Goal: Task Accomplishment & Management: Use online tool/utility

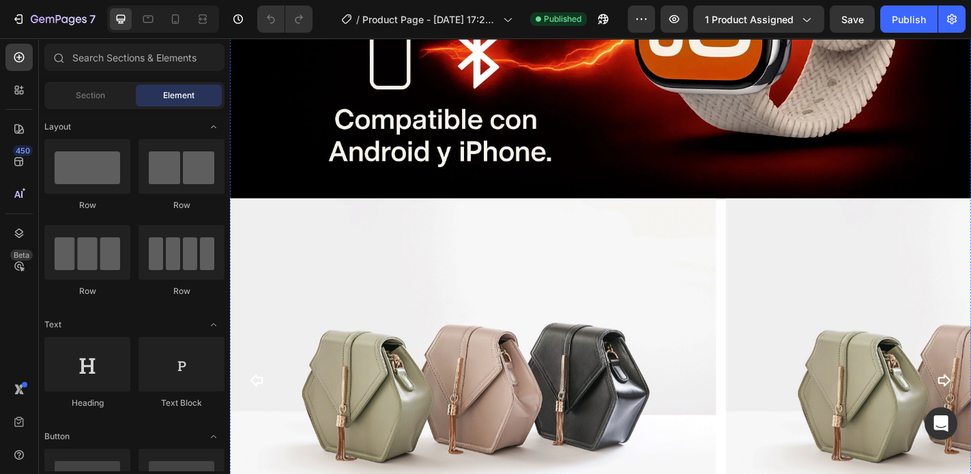
scroll to position [765, 0]
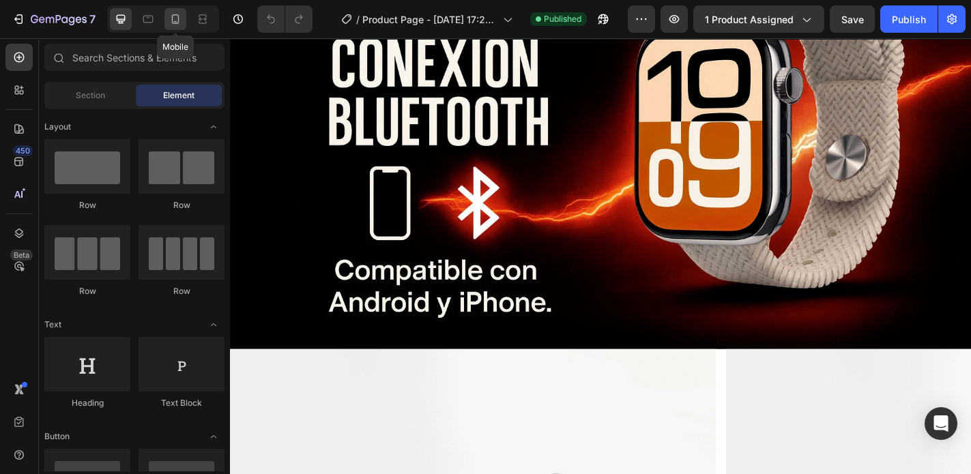
click at [180, 19] on icon at bounding box center [176, 19] width 14 height 14
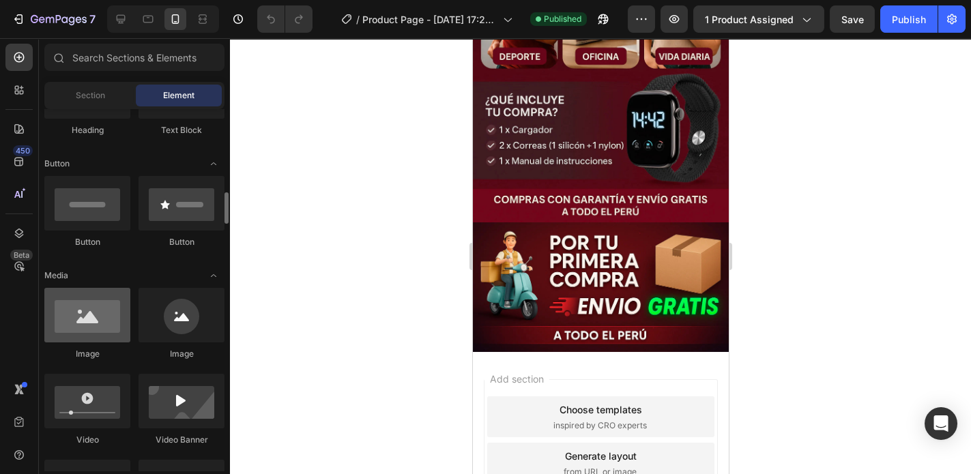
scroll to position [382, 0]
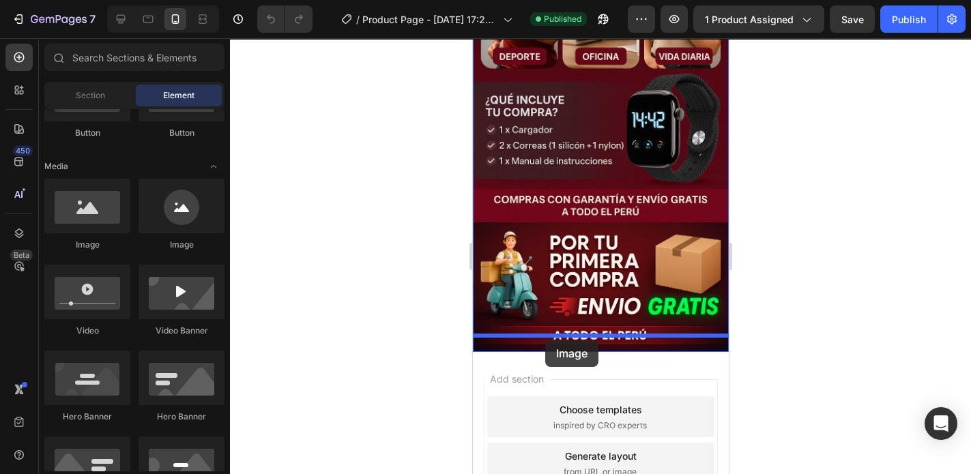
drag, startPoint x: 560, startPoint y: 257, endPoint x: 545, endPoint y: 341, distance: 84.6
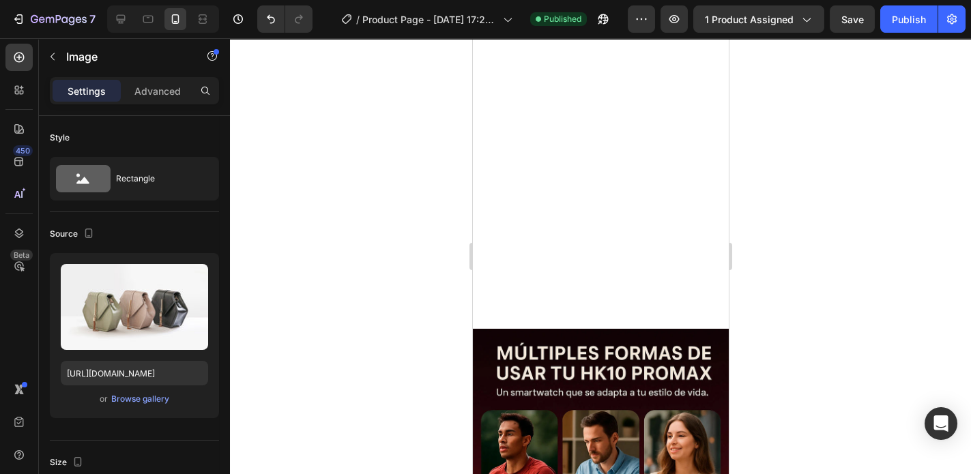
scroll to position [601, 0]
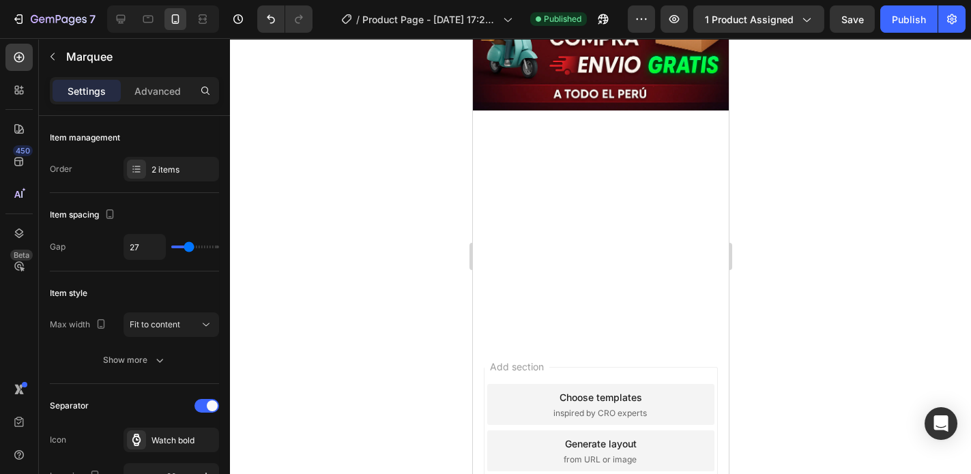
scroll to position [710, 0]
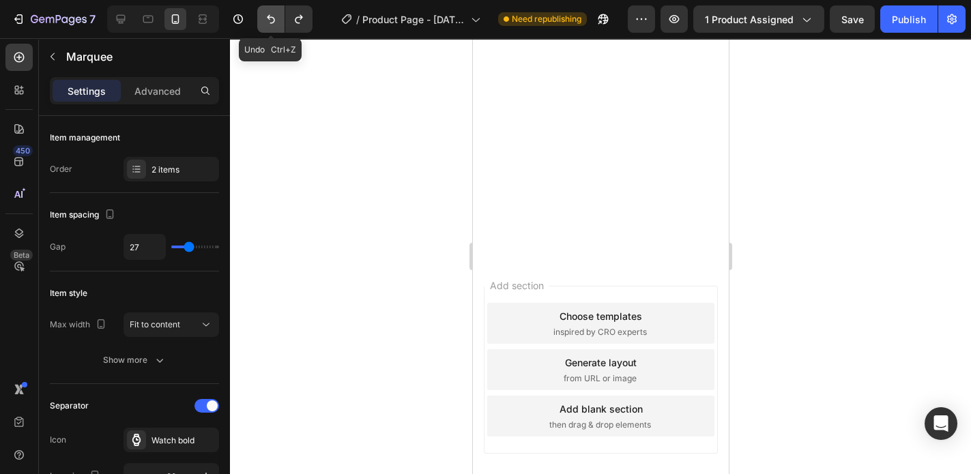
click at [269, 18] on icon "Undo/Redo" at bounding box center [271, 19] width 14 height 14
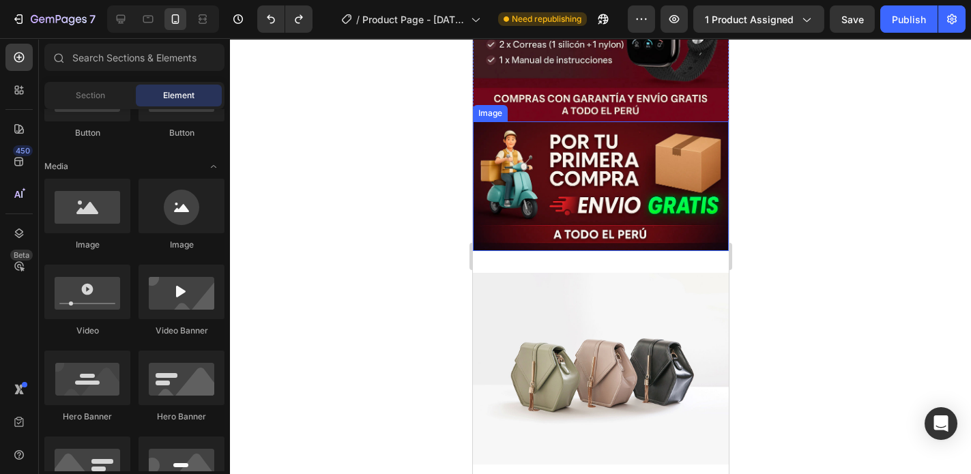
scroll to position [1201, 0]
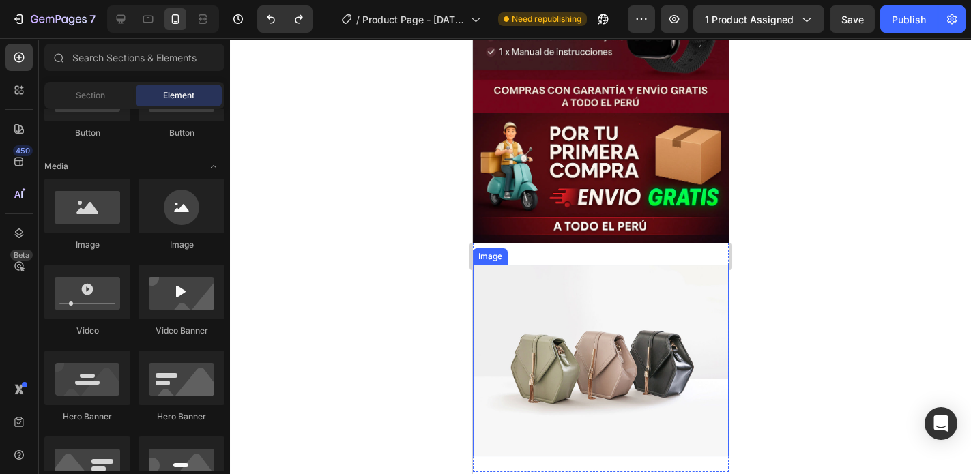
click at [547, 266] on img at bounding box center [600, 361] width 256 height 192
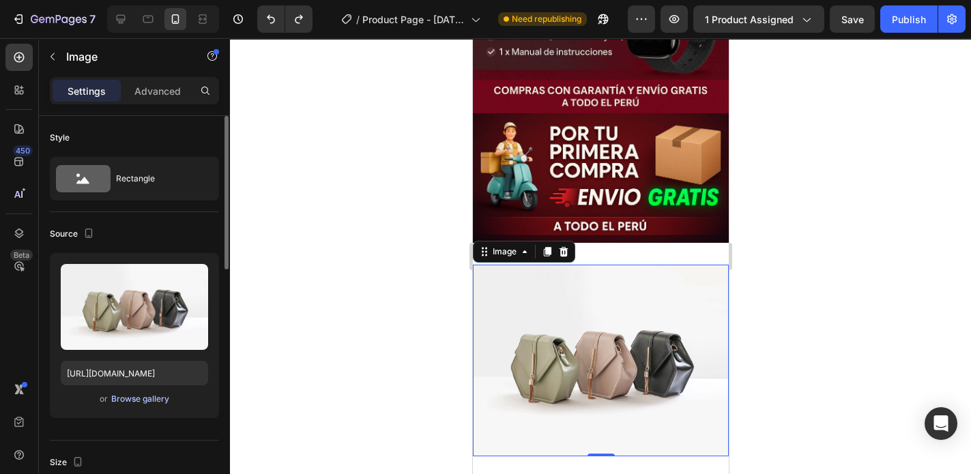
click at [132, 399] on div "Browse gallery" at bounding box center [140, 399] width 58 height 12
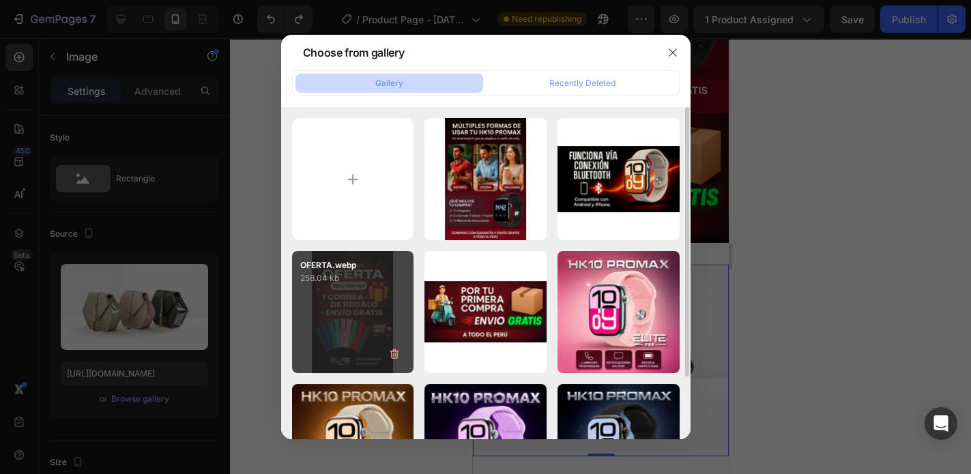
click at [348, 316] on div "OFERTA.webp 258.04 kb" at bounding box center [353, 312] width 122 height 122
type input "[URL][DOMAIN_NAME]"
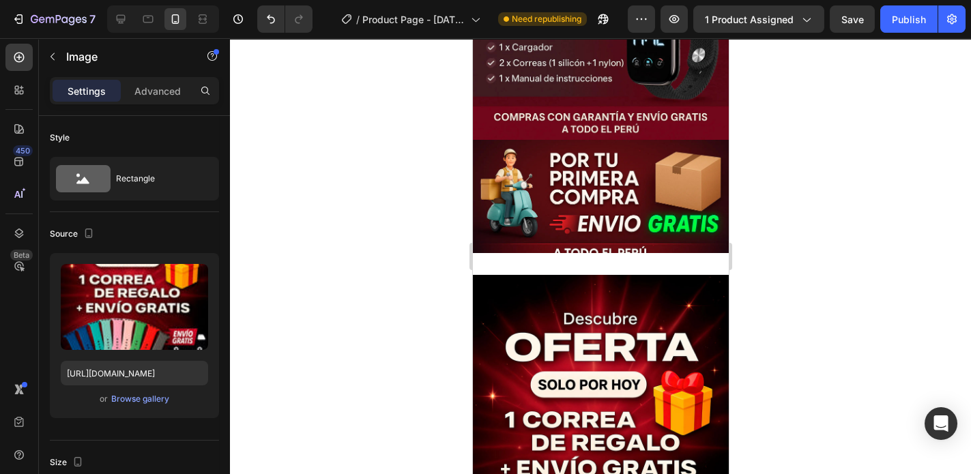
scroll to position [1147, 0]
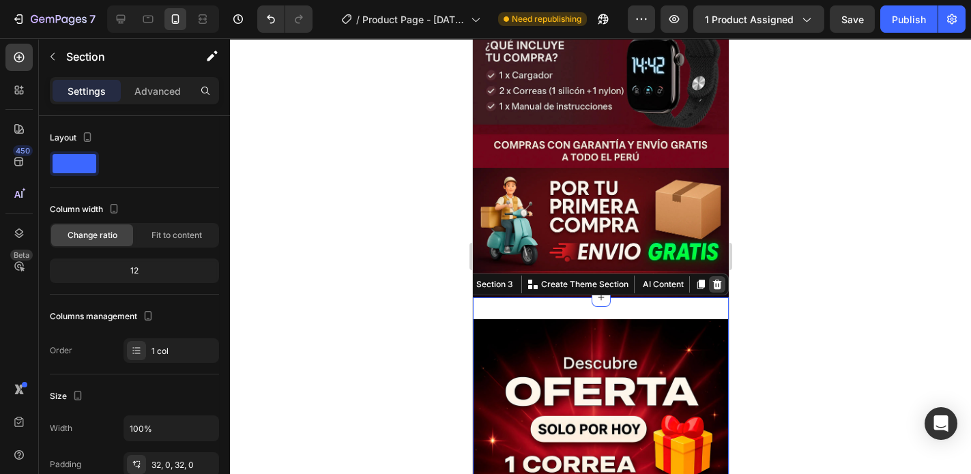
click at [711, 279] on icon at bounding box center [716, 284] width 11 height 11
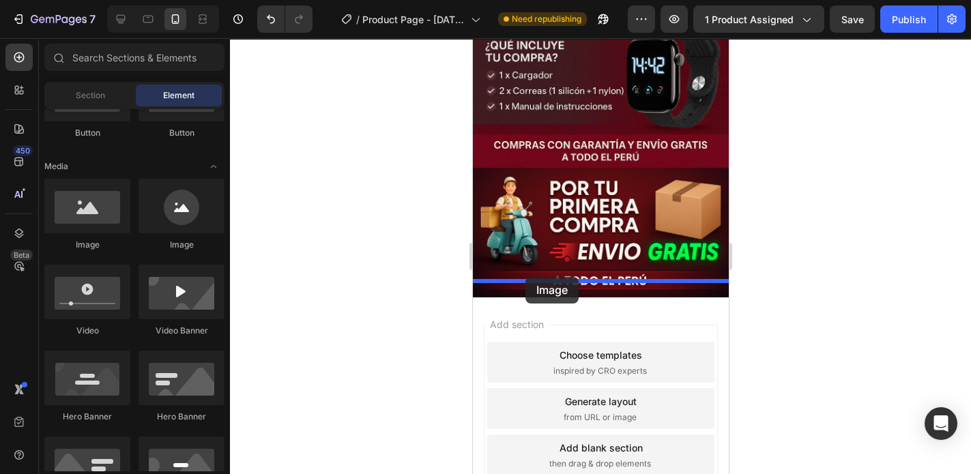
drag, startPoint x: 556, startPoint y: 263, endPoint x: 526, endPoint y: 277, distance: 33.0
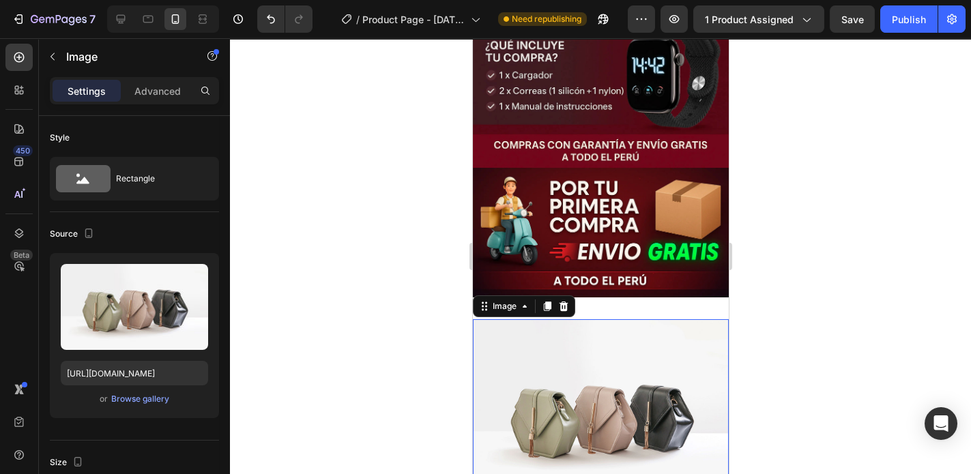
click at [586, 328] on img at bounding box center [600, 415] width 256 height 192
click at [149, 399] on div "Browse gallery" at bounding box center [140, 399] width 58 height 12
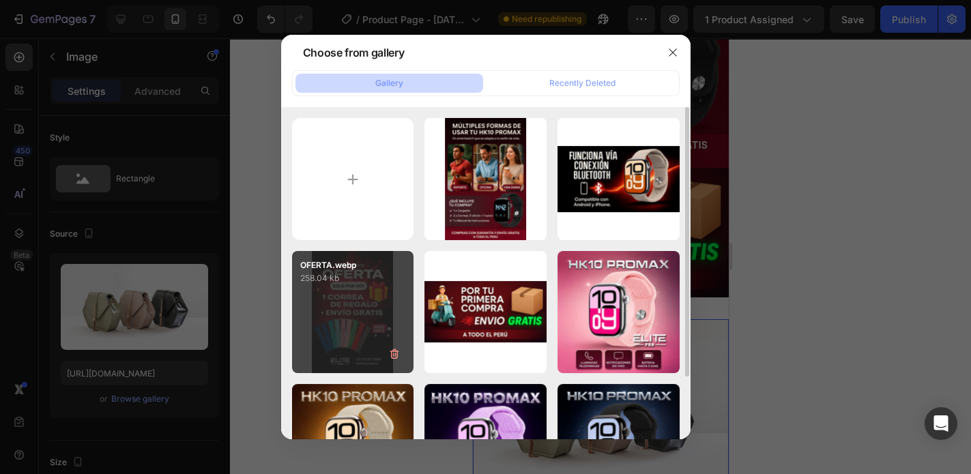
click at [360, 294] on div "OFERTA.webp 258.04 kb" at bounding box center [353, 312] width 122 height 122
type input "[URL][DOMAIN_NAME]"
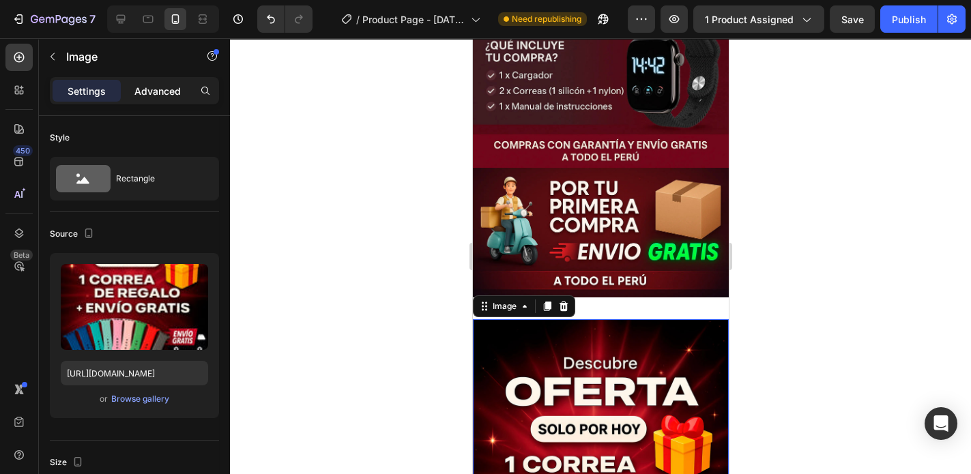
click at [159, 87] on p "Advanced" at bounding box center [157, 91] width 46 height 14
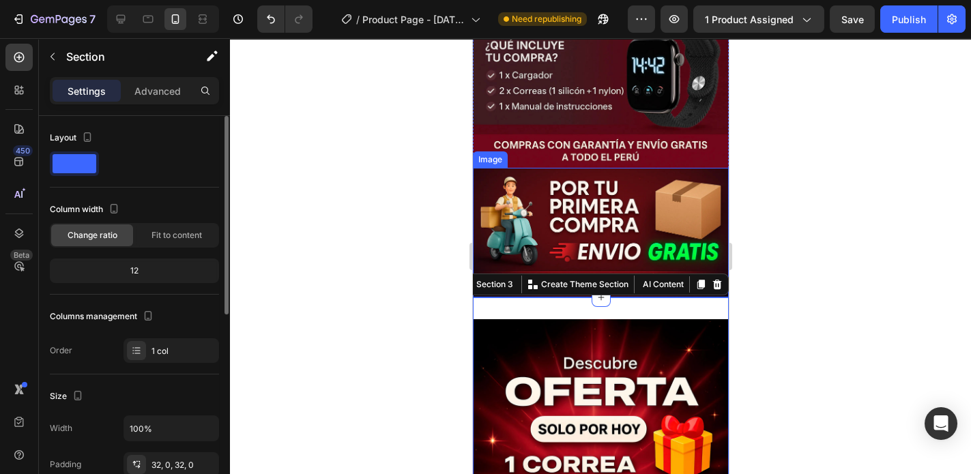
click at [129, 270] on div "12" at bounding box center [135, 270] width 164 height 19
click at [137, 270] on div "12" at bounding box center [135, 270] width 164 height 19
click at [156, 236] on span "Fit to content" at bounding box center [177, 235] width 51 height 12
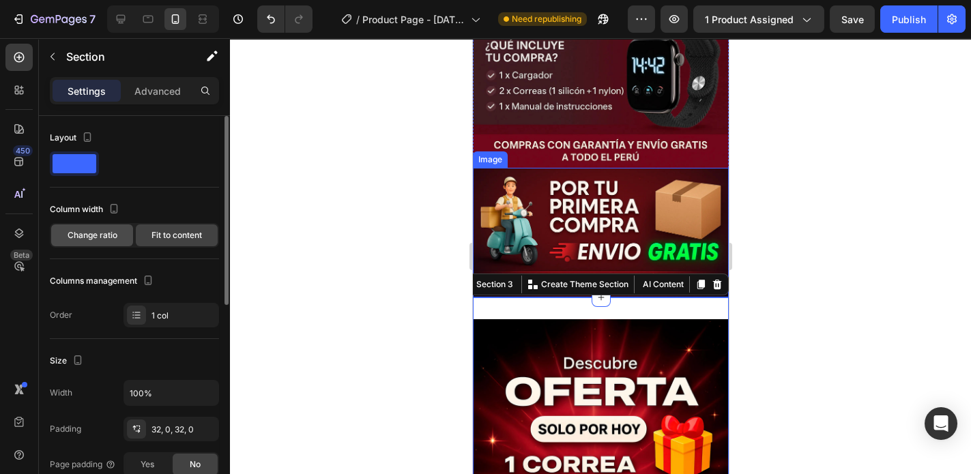
click at [91, 236] on span "Change ratio" at bounding box center [93, 235] width 50 height 12
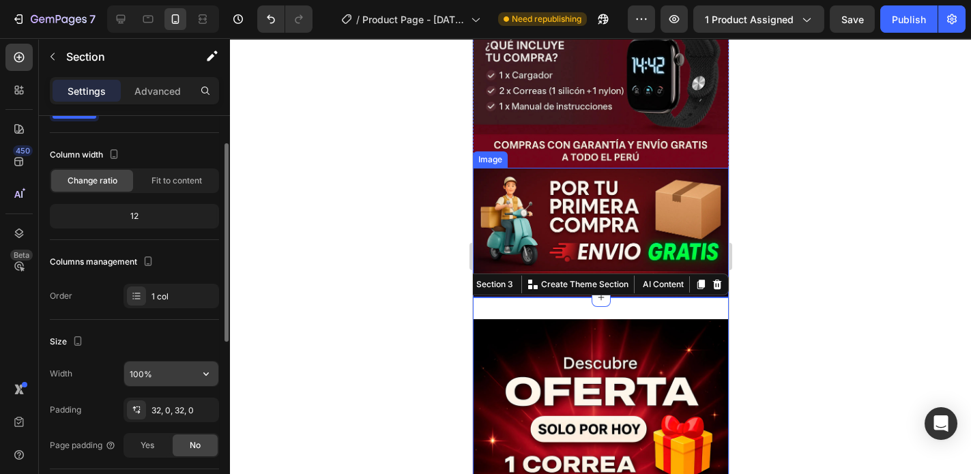
scroll to position [109, 0]
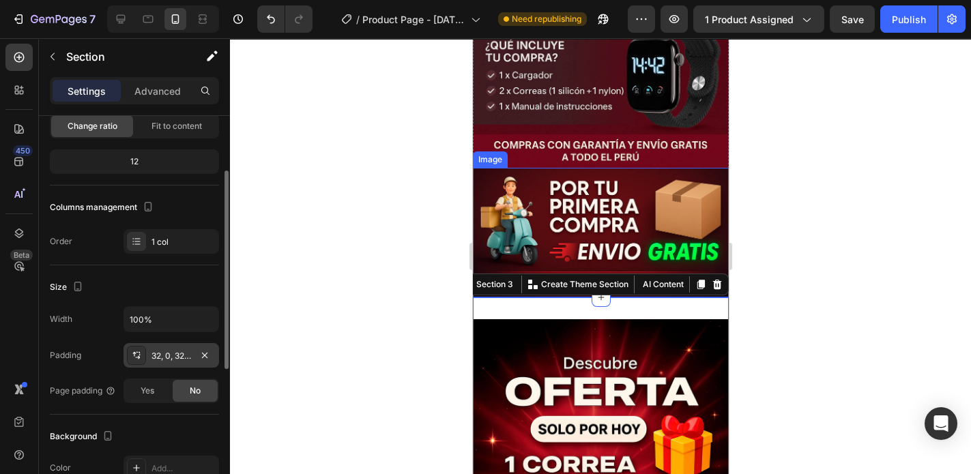
click at [165, 357] on div "32, 0, 32, 0" at bounding box center [172, 356] width 40 height 12
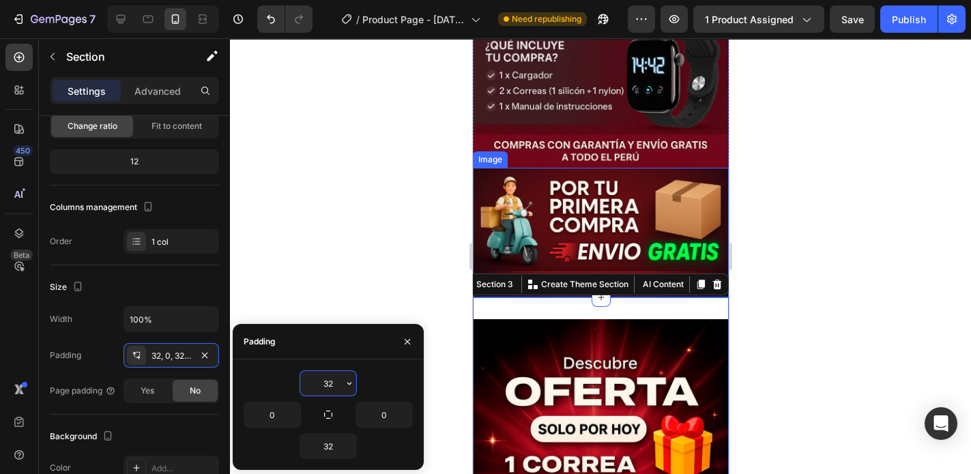
click at [327, 384] on input "32" at bounding box center [328, 383] width 56 height 25
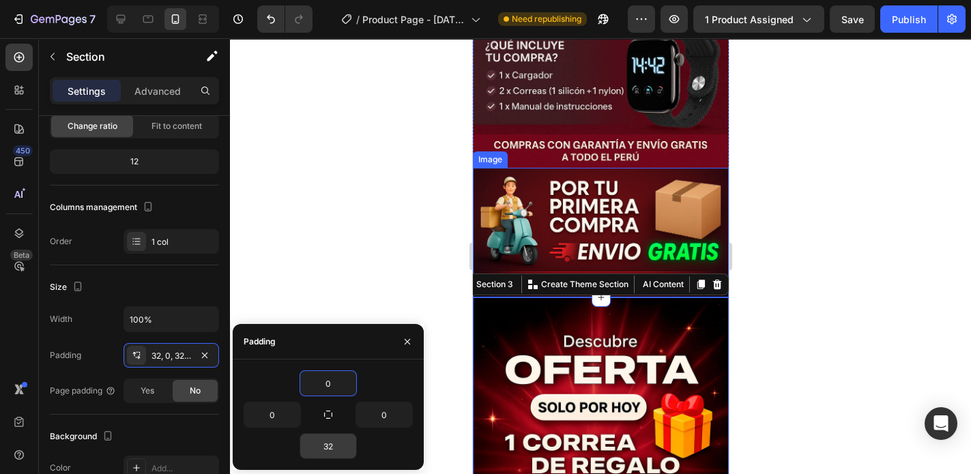
type input "0"
click at [331, 444] on input "32" at bounding box center [328, 446] width 56 height 25
type input "0"
click at [405, 340] on icon "button" at bounding box center [407, 341] width 5 height 5
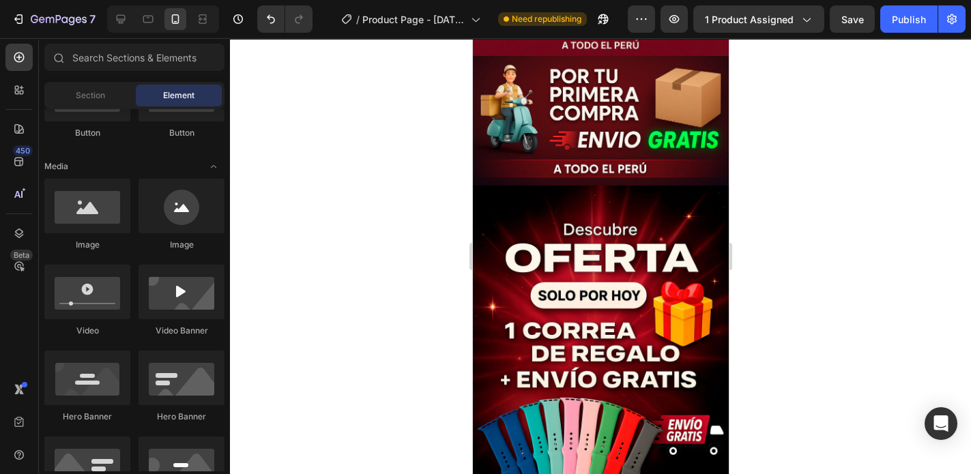
scroll to position [1261, 0]
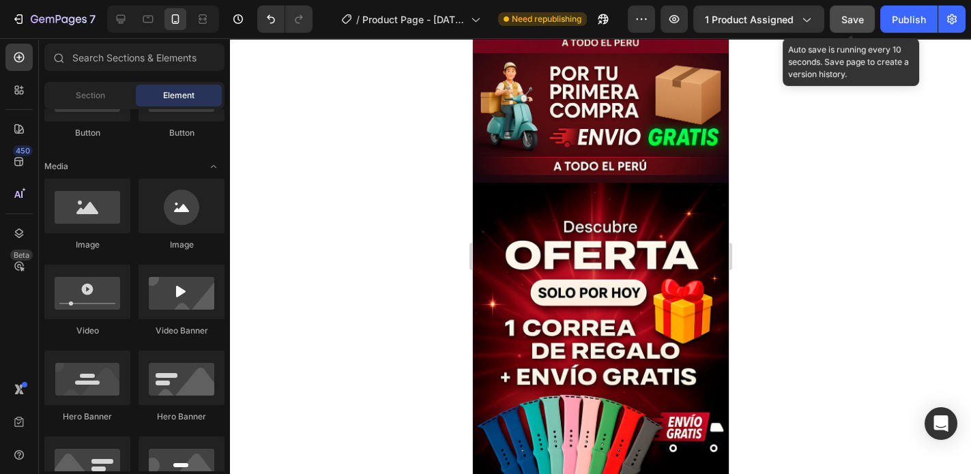
click at [841, 17] on button "Save" at bounding box center [852, 18] width 45 height 27
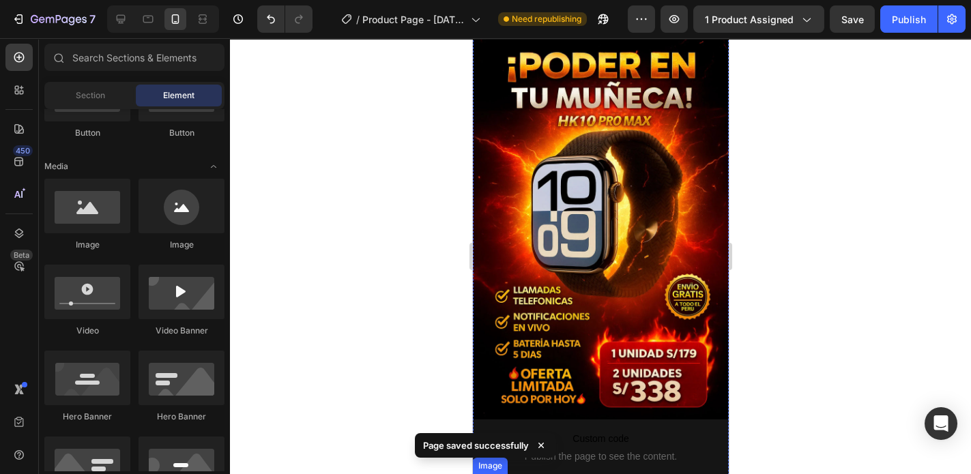
scroll to position [0, 0]
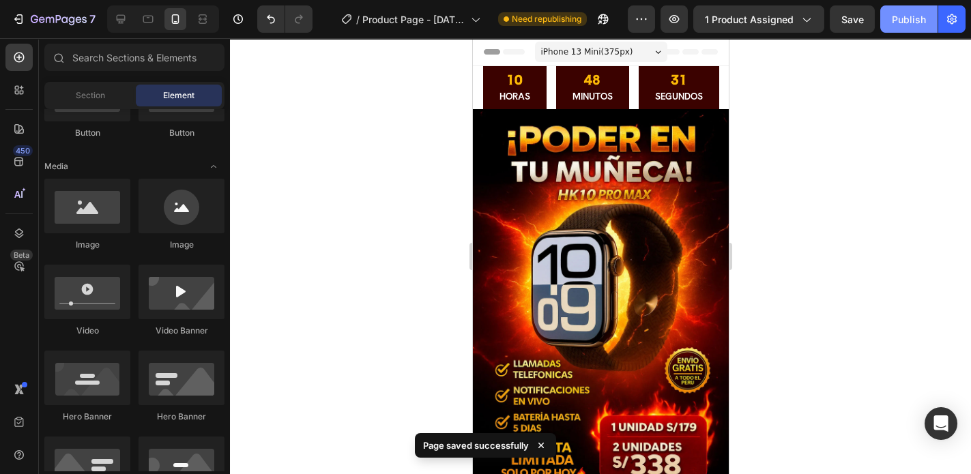
click at [915, 23] on div "Publish" at bounding box center [909, 19] width 34 height 14
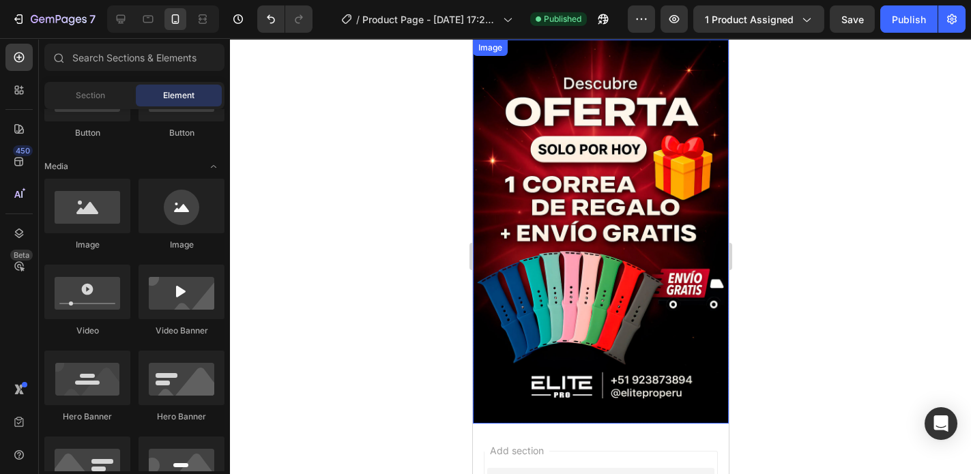
scroll to position [1365, 0]
